Goal: Transaction & Acquisition: Purchase product/service

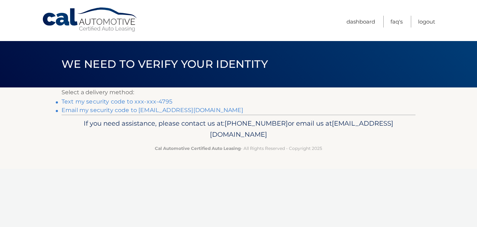
click at [84, 100] on link "Text my security code to xxx-xxx-4795" at bounding box center [116, 101] width 111 height 7
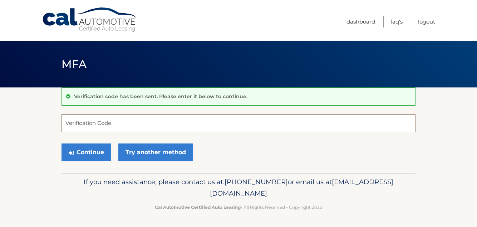
click at [92, 116] on input "Verification Code" at bounding box center [238, 123] width 354 height 18
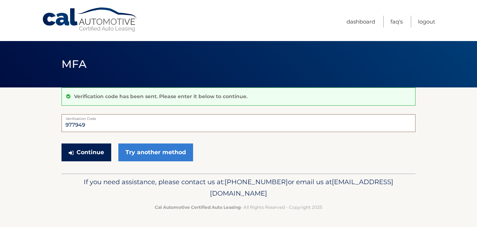
type input "977949"
click at [93, 153] on button "Continue" at bounding box center [86, 153] width 50 height 18
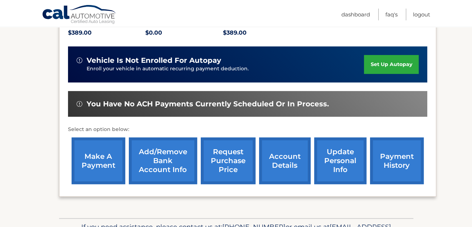
scroll to position [162, 0]
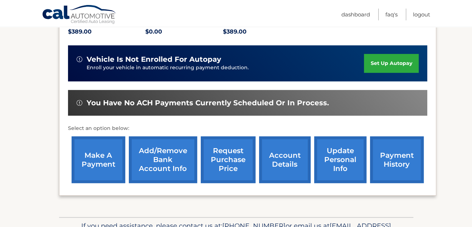
click at [101, 163] on link "make a payment" at bounding box center [98, 160] width 54 height 47
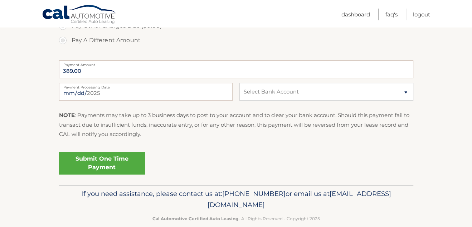
scroll to position [282, 0]
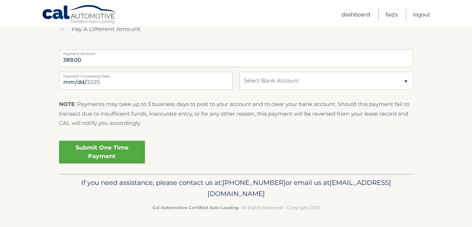
click at [101, 153] on link "Submit One Time Payment" at bounding box center [102, 152] width 86 height 23
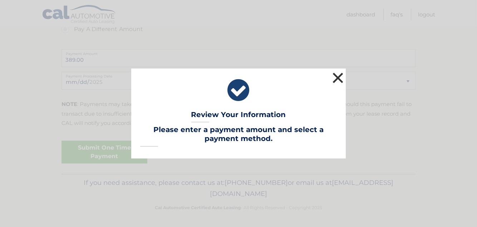
click at [337, 75] on button "×" at bounding box center [338, 78] width 14 height 14
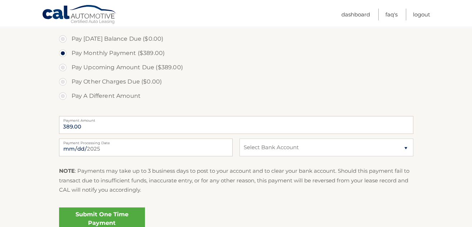
scroll to position [199, 0]
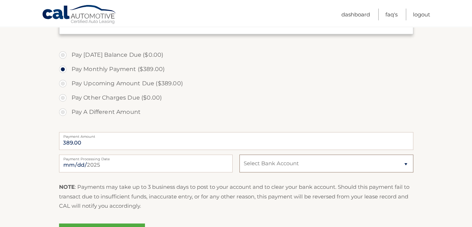
click at [406, 164] on select "Select Bank Account Checking BANK OF AMERICA N.A. *****7551 Checking WELLS FARG…" at bounding box center [325, 164] width 173 height 18
select select "ODI1ZGM0ZjYtODM5YS00YjA3LWI0OWUtMjgyYmMzY2Y3Nzlk"
click at [239, 155] on select "Select Bank Account Checking BANK OF AMERICA N.A. *****7551 Checking WELLS FARG…" at bounding box center [325, 164] width 173 height 18
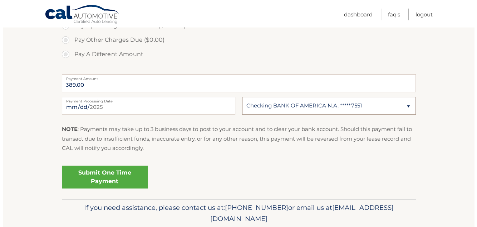
scroll to position [268, 0]
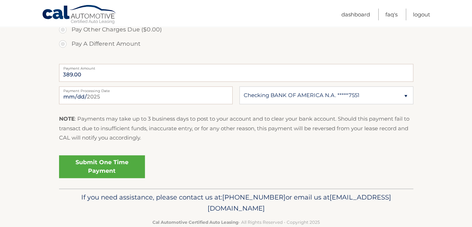
click at [107, 167] on link "Submit One Time Payment" at bounding box center [102, 167] width 86 height 23
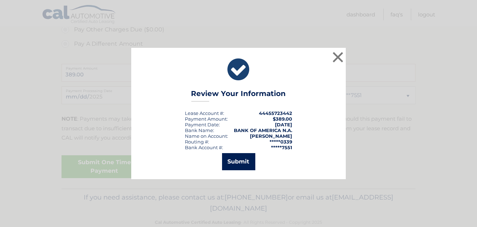
click at [245, 160] on button "Submit" at bounding box center [238, 161] width 33 height 17
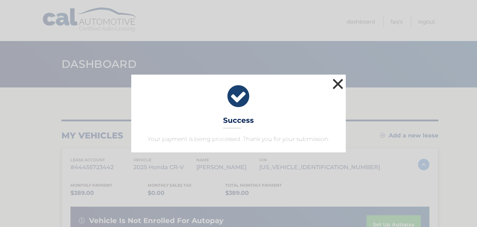
click at [338, 85] on button "×" at bounding box center [338, 84] width 14 height 14
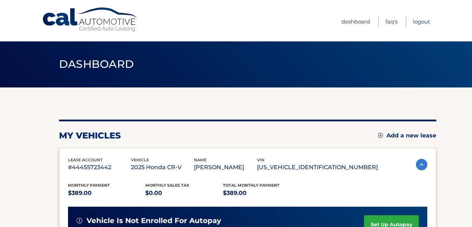
click at [422, 20] on link "Logout" at bounding box center [421, 22] width 17 height 12
